Goal: Navigation & Orientation: Find specific page/section

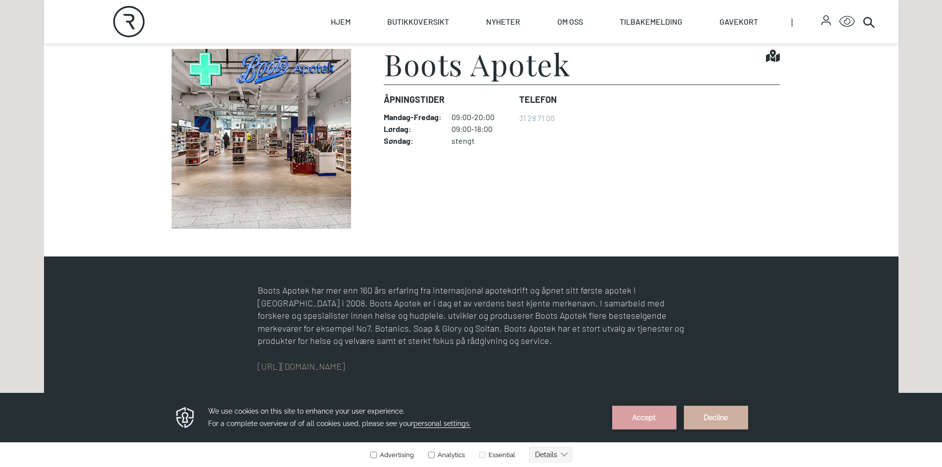
scroll to position [346, 0]
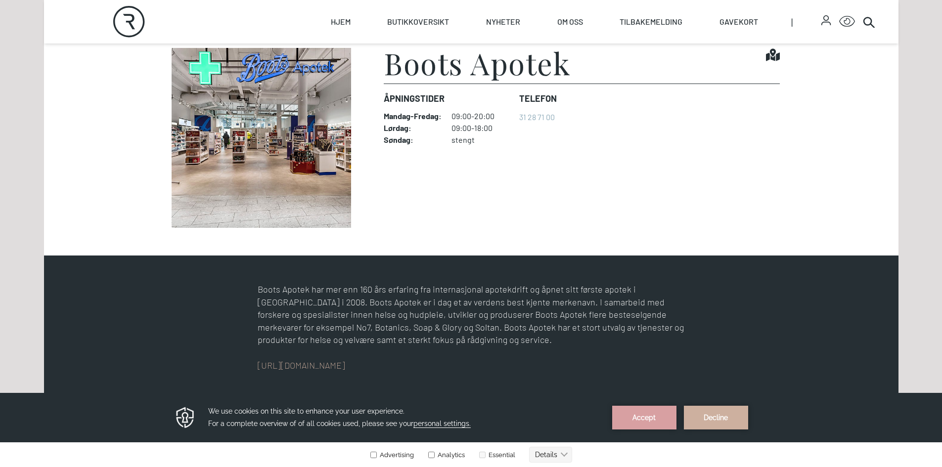
drag, startPoint x: 681, startPoint y: 419, endPoint x: 654, endPoint y: 413, distance: 28.2
click at [656, 415] on div "Accept Decline" at bounding box center [684, 417] width 168 height 25
drag, startPoint x: 654, startPoint y: 413, endPoint x: 555, endPoint y: 752, distance: 353.2
click at [654, 413] on button "Accept" at bounding box center [644, 418] width 64 height 24
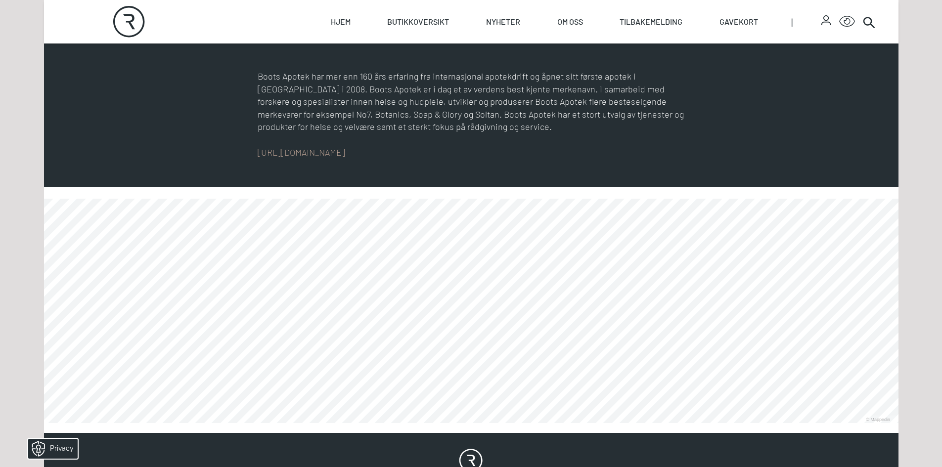
scroll to position [544, 0]
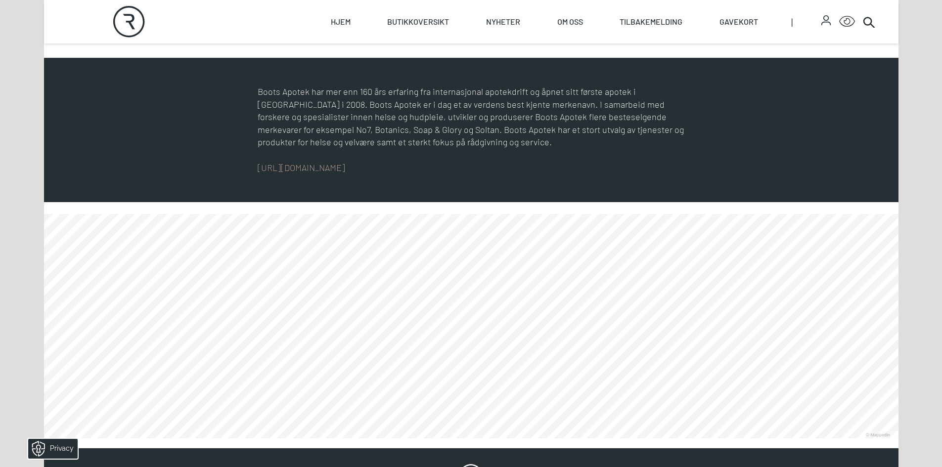
click at [44, 438] on link at bounding box center [44, 438] width 0 height 0
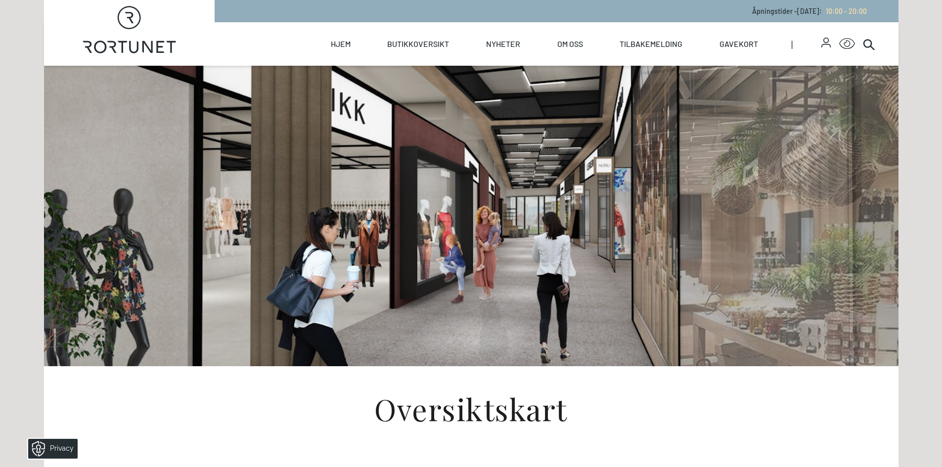
click at [383, 269] on div at bounding box center [471, 216] width 633 height 301
click at [304, 365] on div at bounding box center [471, 216] width 633 height 301
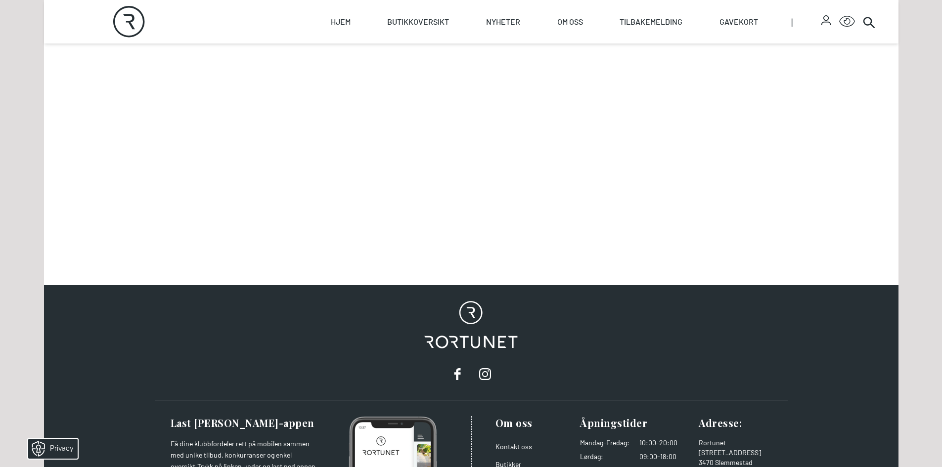
scroll to position [618, 0]
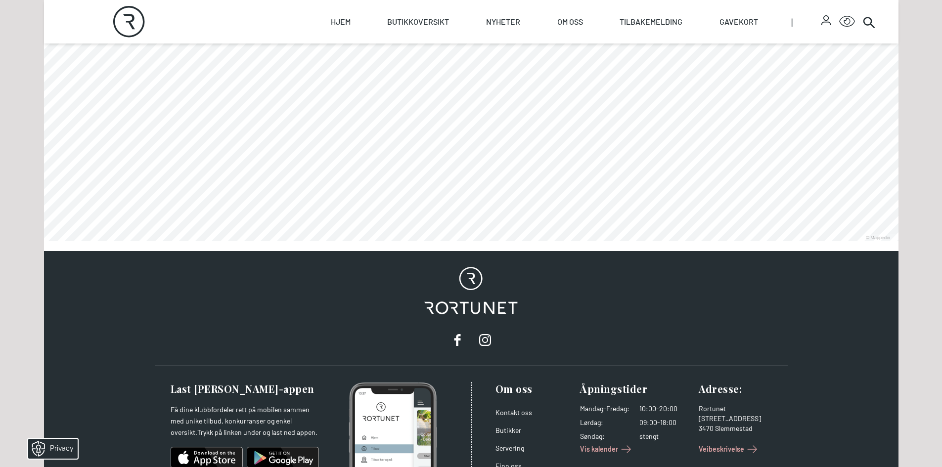
scroll to position [853, 0]
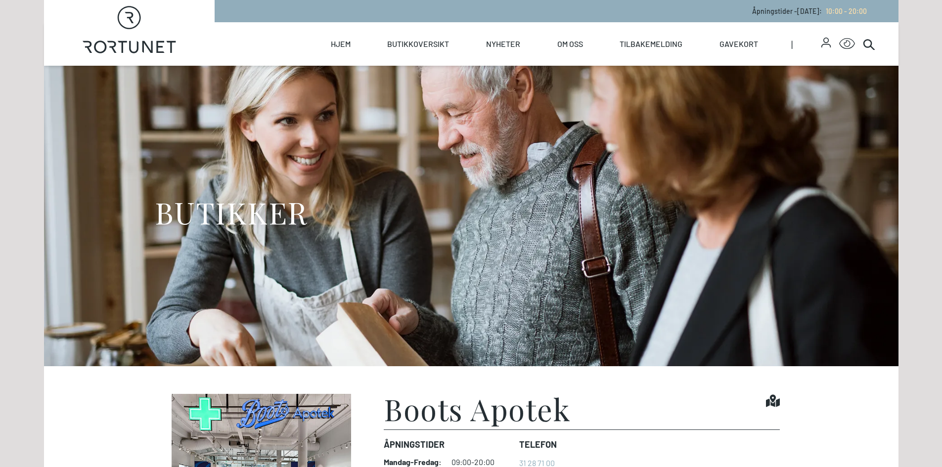
click at [166, 31] on icon "Rortunet" at bounding box center [129, 29] width 93 height 47
select select "NO"
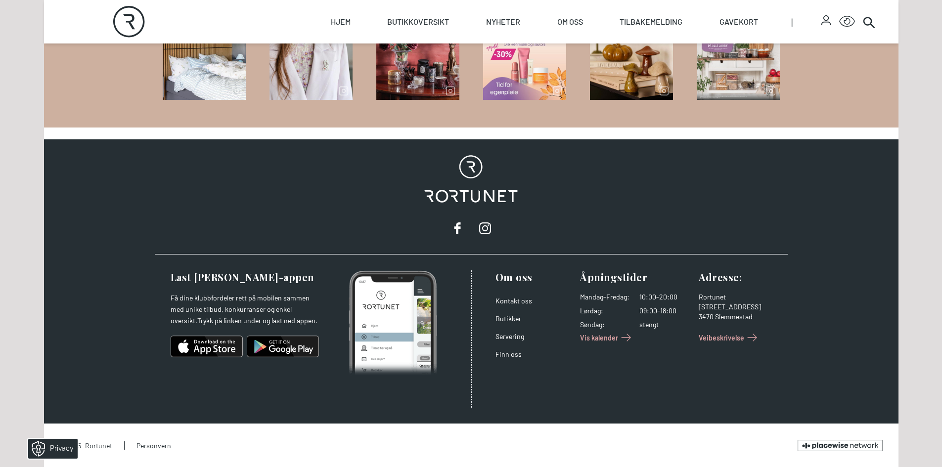
scroll to position [1599, 0]
click at [510, 336] on link "Servering" at bounding box center [509, 336] width 29 height 8
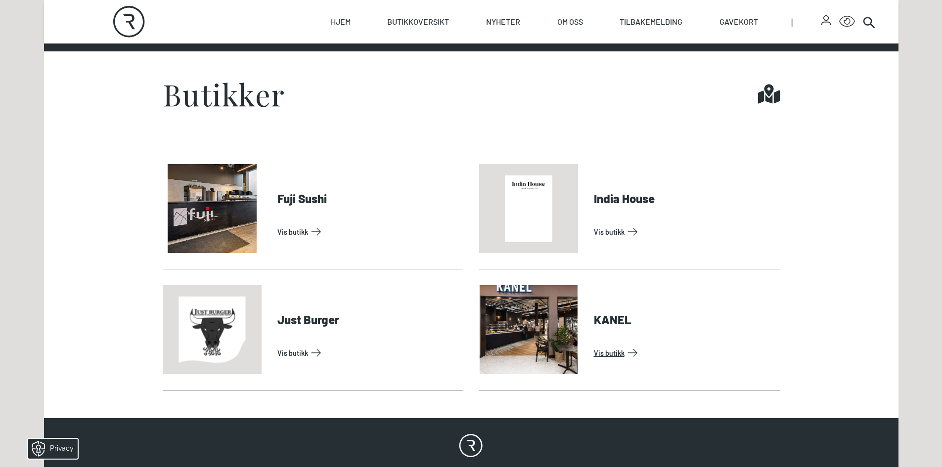
scroll to position [395, 0]
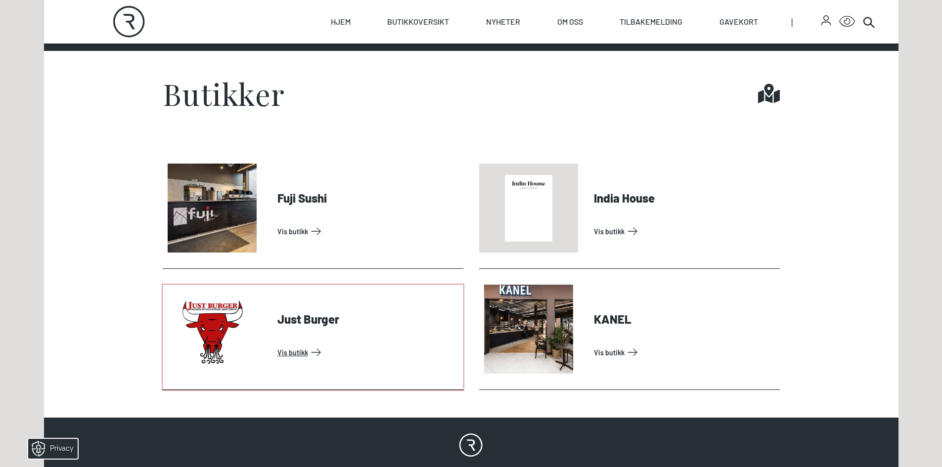
click at [301, 354] on link "Vis butikk" at bounding box center [368, 353] width 182 height 16
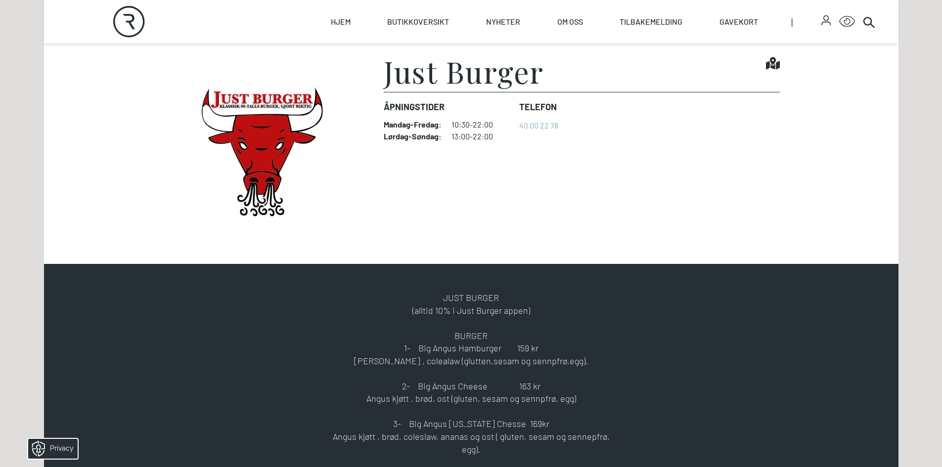
scroll to position [247, 0]
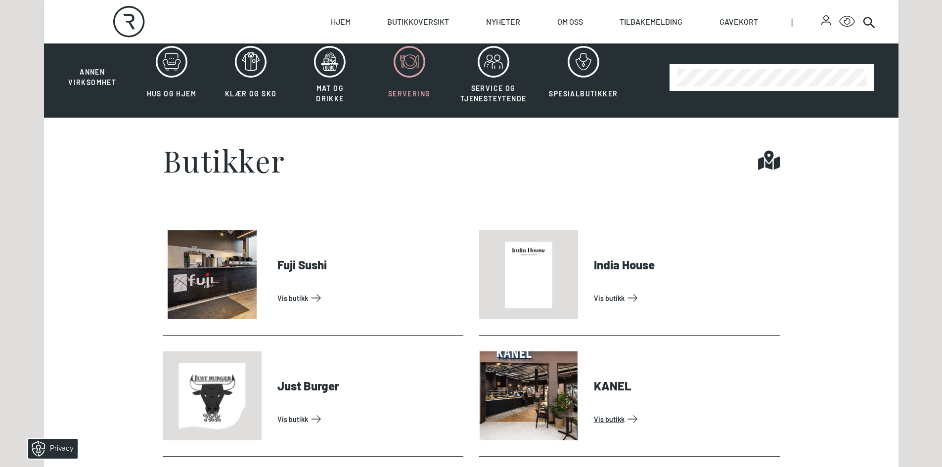
scroll to position [346, 0]
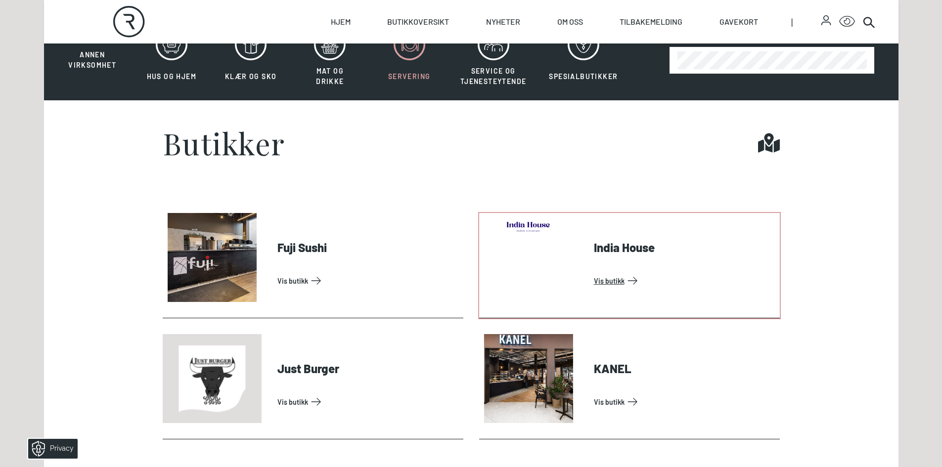
click at [612, 278] on link "Vis butikk" at bounding box center [685, 281] width 182 height 16
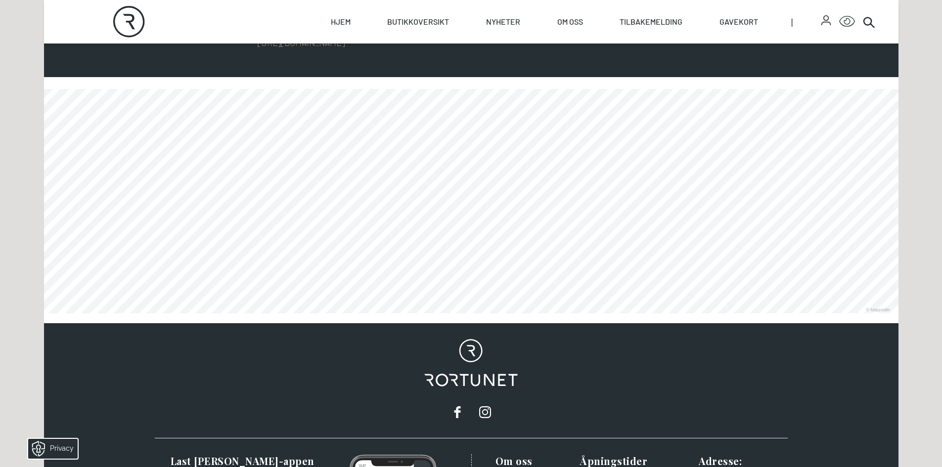
scroll to position [445, 0]
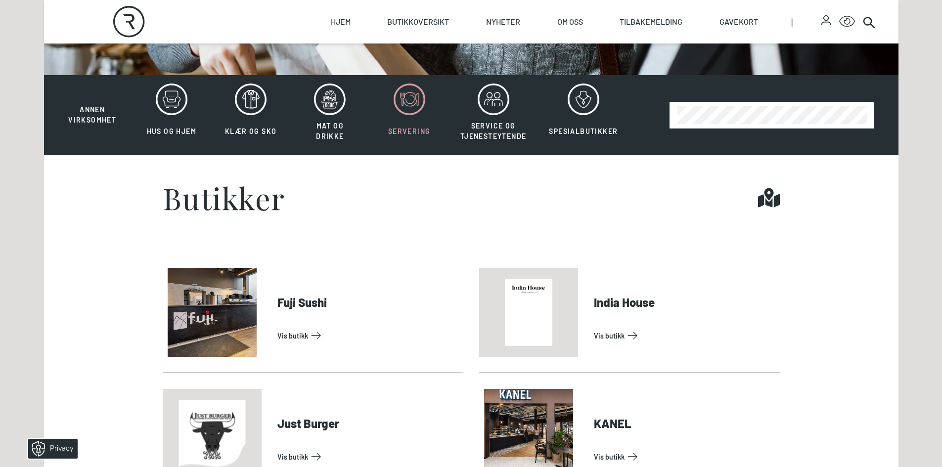
scroll to position [99, 0]
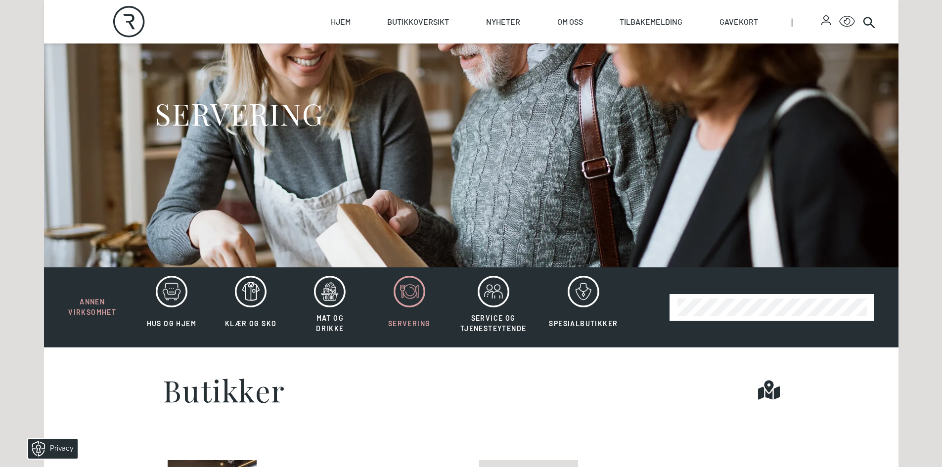
click at [94, 305] on span "Annen virksomhet" at bounding box center [92, 307] width 48 height 19
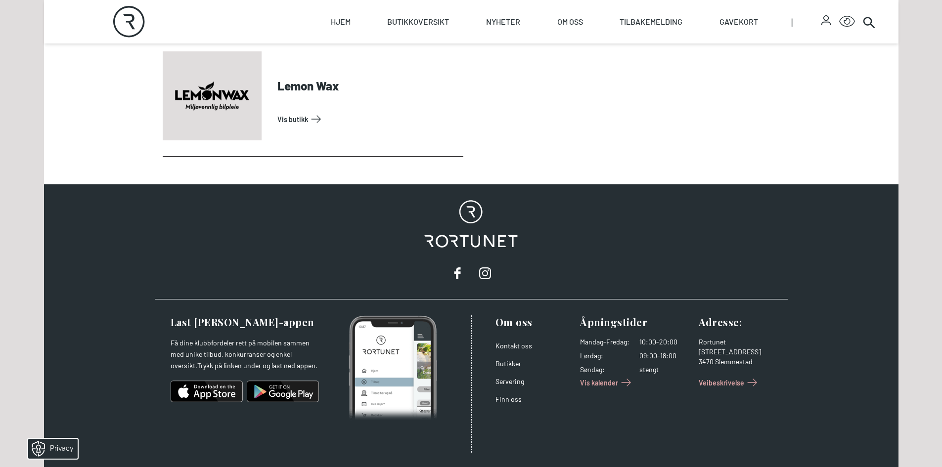
scroll to position [553, 0]
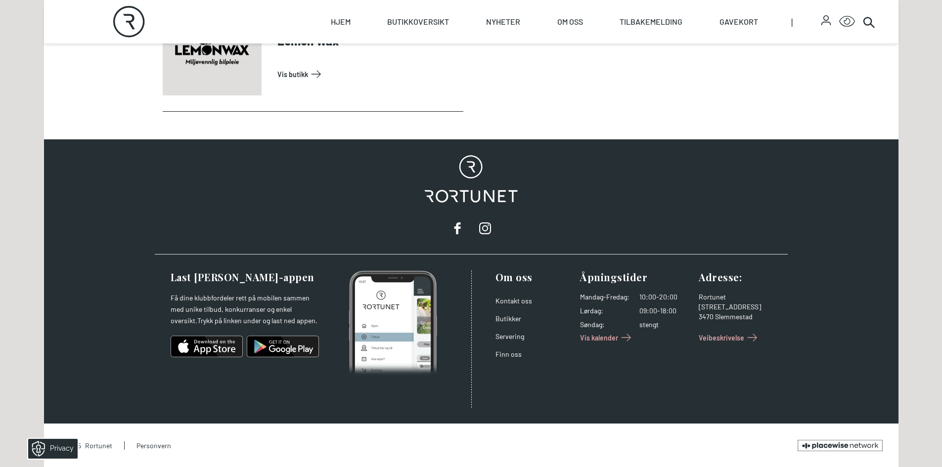
drag, startPoint x: 674, startPoint y: 319, endPoint x: 682, endPoint y: 324, distance: 8.9
click at [674, 322] on dl "Mandag - Fredag : 10:00-20:00 Lørdag : 09:00-18:00 Søndag : stengt" at bounding box center [635, 311] width 111 height 38
click at [715, 338] on span "Veibeskrivelse" at bounding box center [721, 338] width 45 height 10
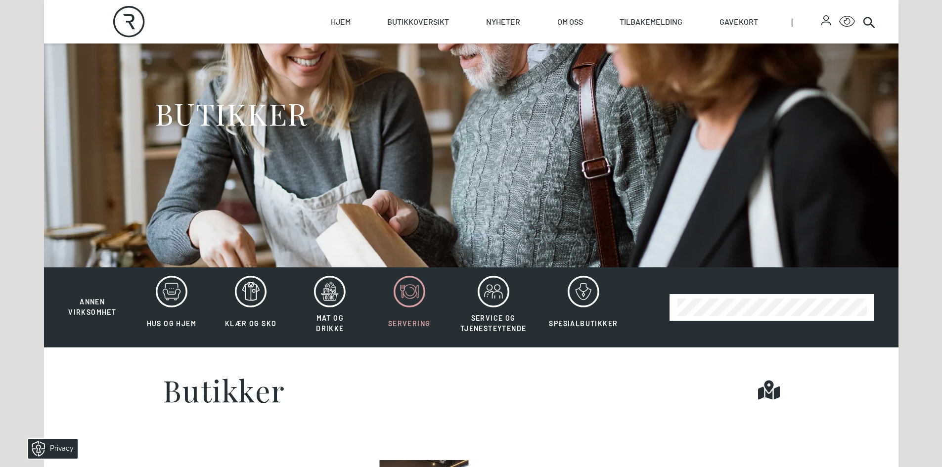
select select "NO"
